Goal: Use online tool/utility: Utilize a website feature to perform a specific function

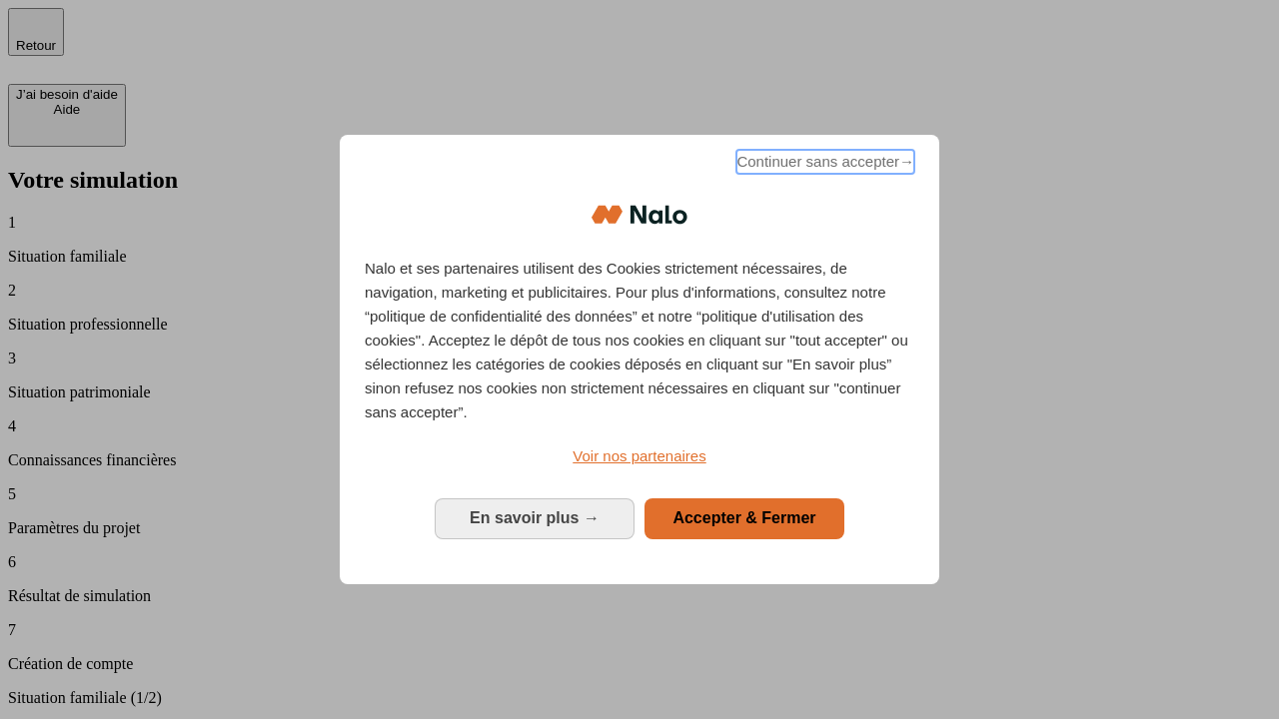
click at [823, 165] on span "Continuer sans accepter →" at bounding box center [825, 162] width 178 height 24
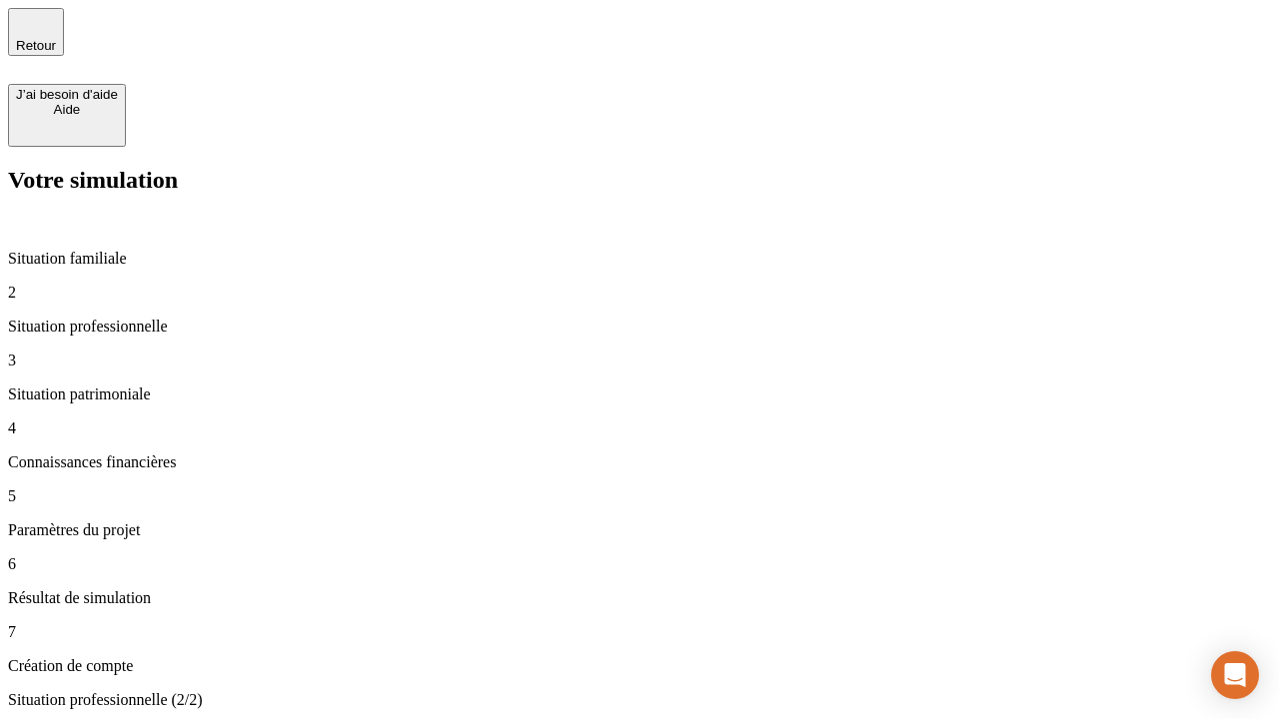
type input "70 000"
type input "1 000"
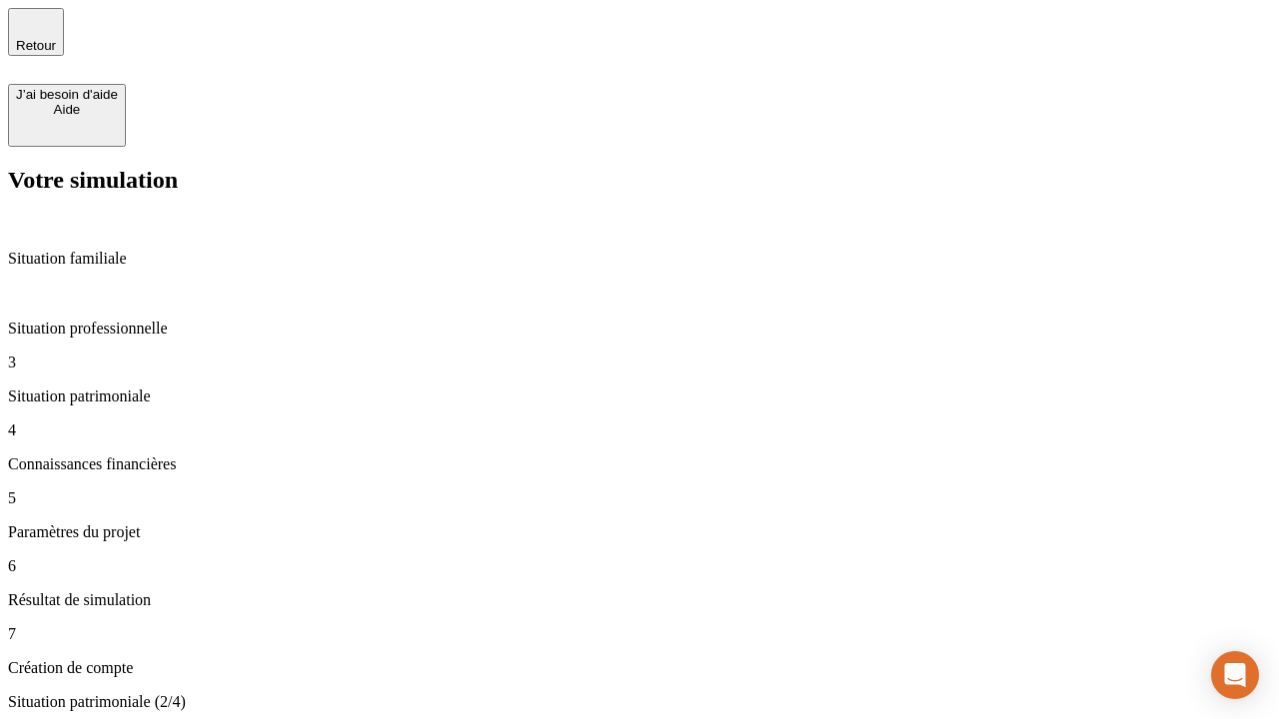
type input "800"
type input "6"
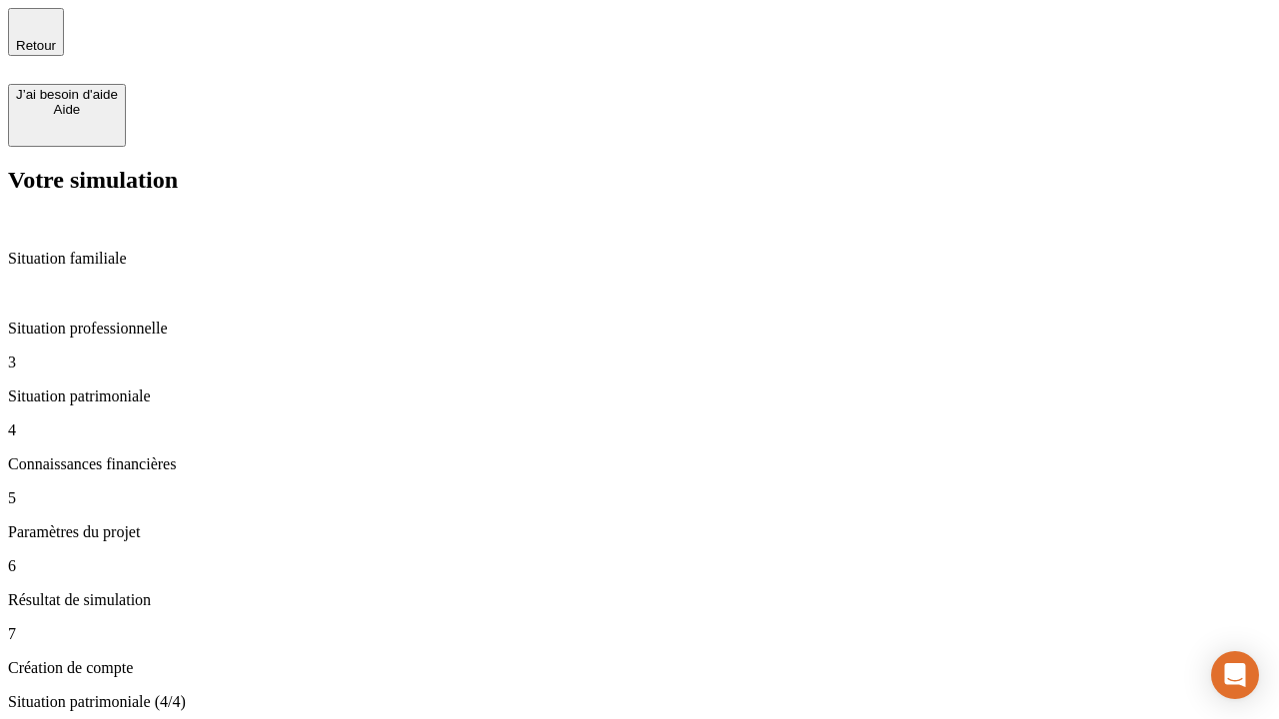
type input "400"
type input "3"
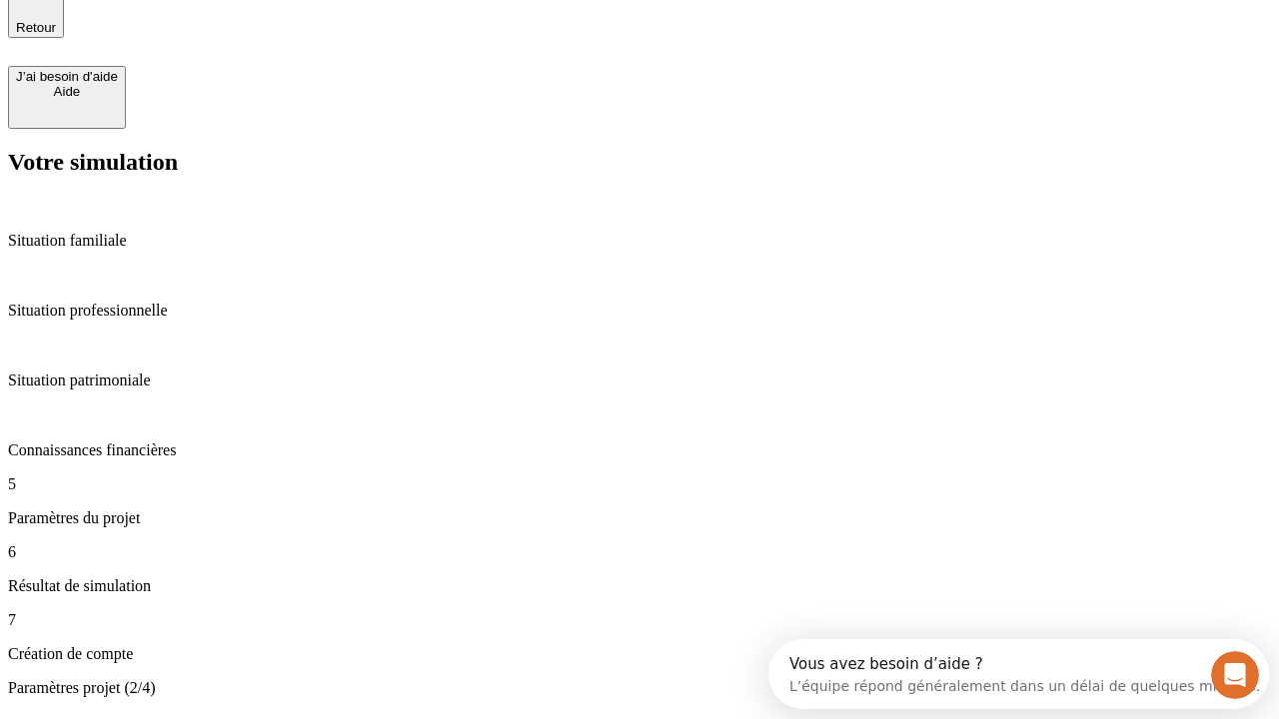
type input "35"
type input "500"
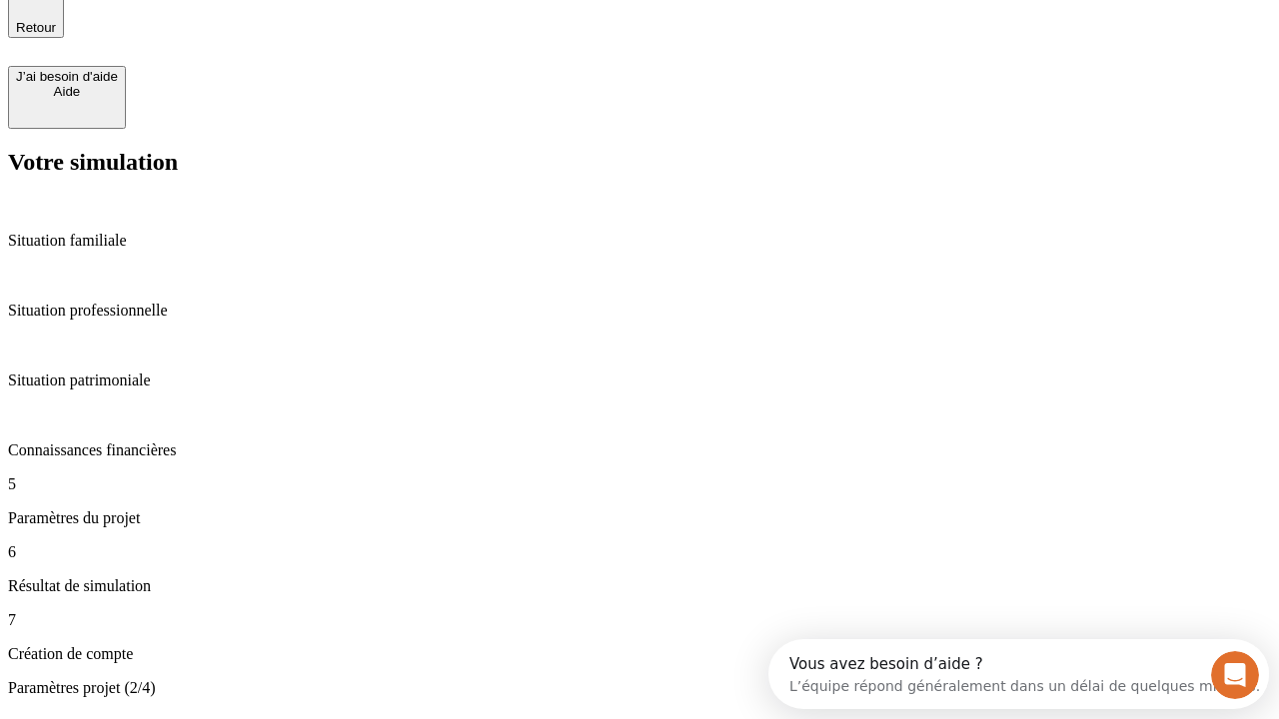
type input "640"
